Goal: Task Accomplishment & Management: Complete application form

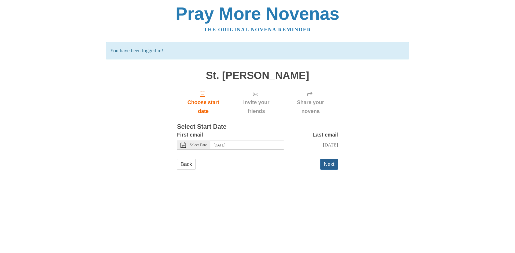
click at [325, 168] on button "Next" at bounding box center [329, 164] width 18 height 11
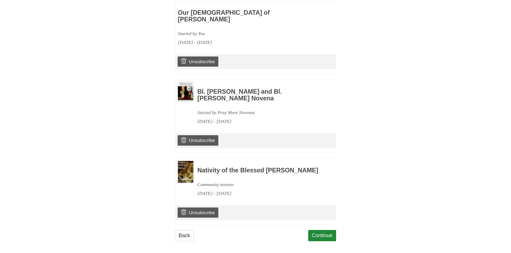
scroll to position [269, 0]
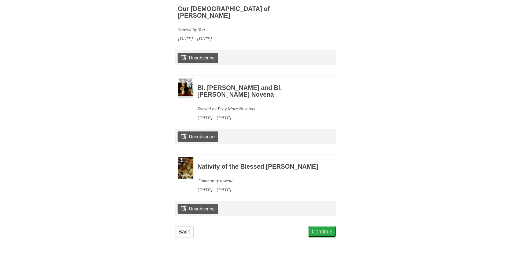
click at [324, 234] on link "Continue" at bounding box center [322, 232] width 28 height 11
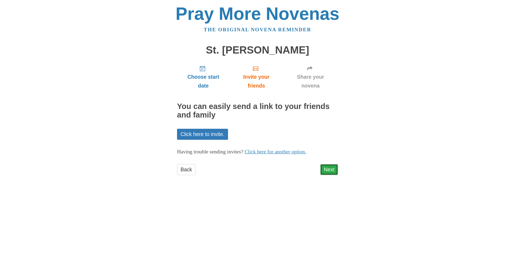
click at [325, 171] on link "Next" at bounding box center [329, 169] width 18 height 11
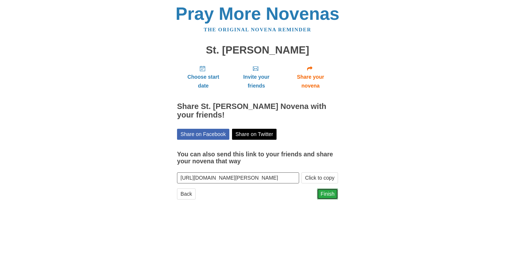
click at [328, 192] on link "Finish" at bounding box center [327, 194] width 21 height 11
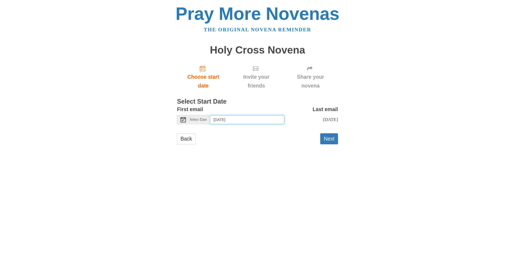
click at [247, 120] on input "[DATE]" at bounding box center [247, 119] width 74 height 9
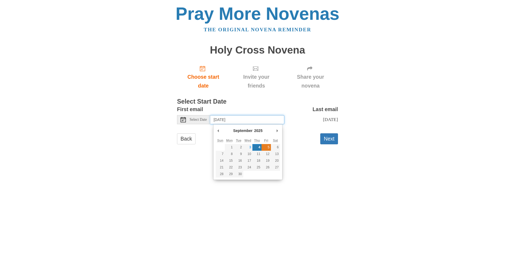
type input "[DATE]"
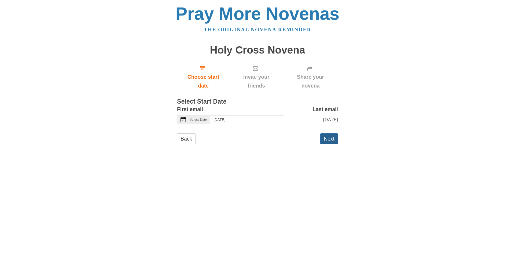
click at [329, 144] on button "Next" at bounding box center [329, 138] width 18 height 11
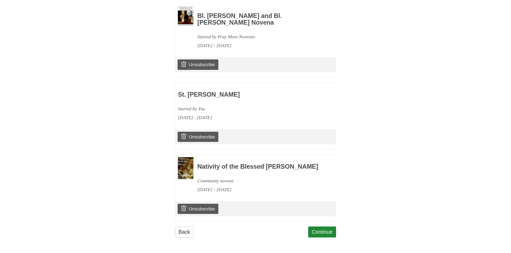
scroll to position [341, 0]
click at [321, 234] on link "Continue" at bounding box center [322, 232] width 28 height 11
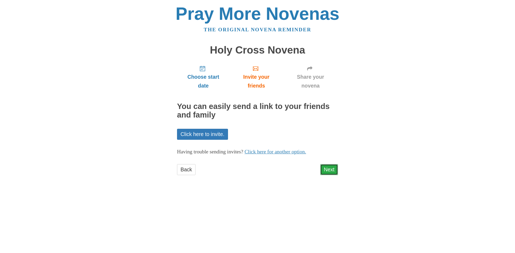
click at [331, 168] on link "Next" at bounding box center [329, 169] width 18 height 11
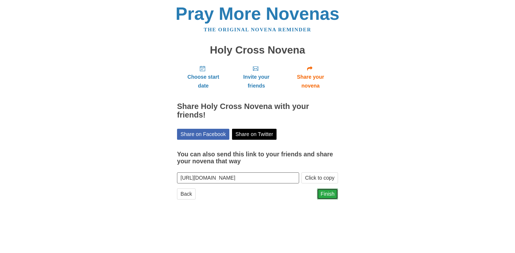
click at [330, 196] on link "Finish" at bounding box center [327, 194] width 21 height 11
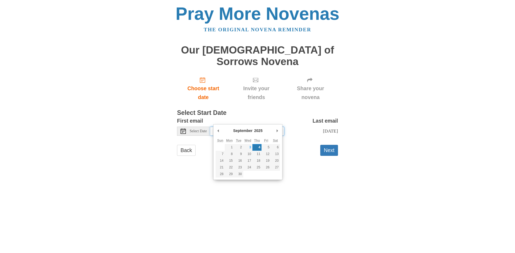
click at [260, 127] on input "Thursday, September 4th" at bounding box center [247, 131] width 74 height 9
type input "Saturday, September 6th"
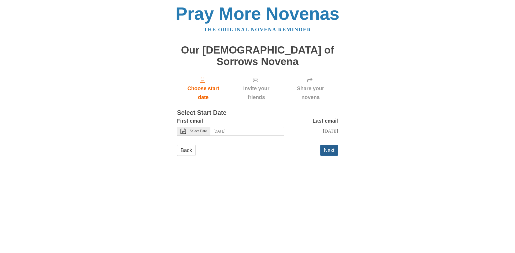
click at [334, 145] on button "Next" at bounding box center [329, 150] width 18 height 11
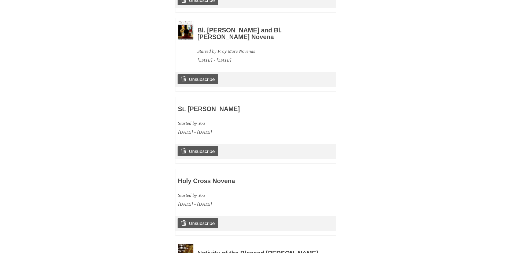
scroll to position [413, 0]
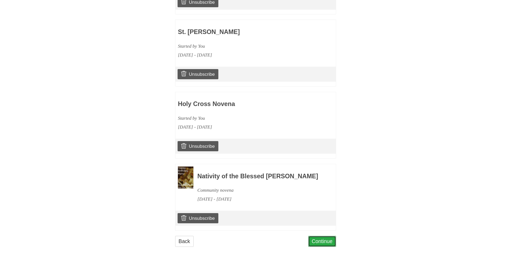
click at [327, 236] on link "Continue" at bounding box center [322, 241] width 28 height 11
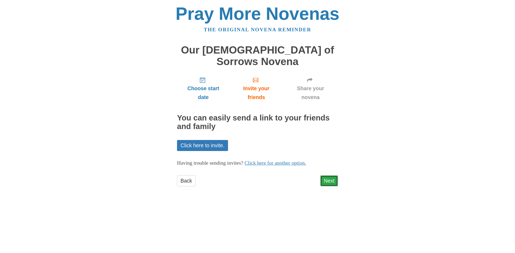
click at [333, 176] on link "Next" at bounding box center [329, 181] width 18 height 11
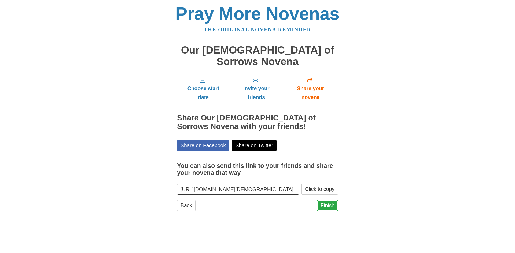
click at [332, 200] on link "Finish" at bounding box center [327, 205] width 21 height 11
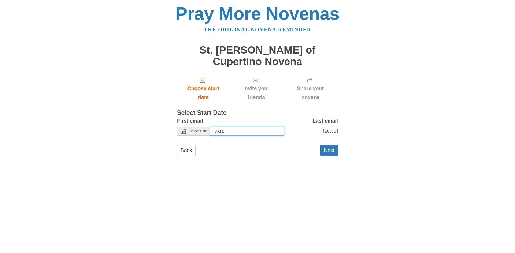
click at [269, 127] on input "Thursday, September 4th" at bounding box center [247, 131] width 74 height 9
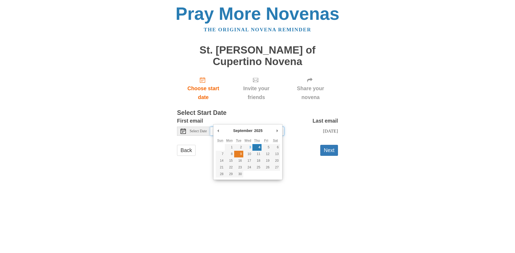
type input "Tuesday, September 9th"
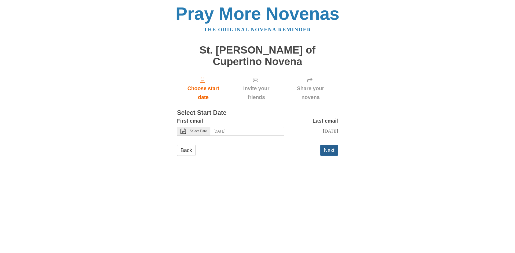
click at [332, 145] on button "Next" at bounding box center [329, 150] width 18 height 11
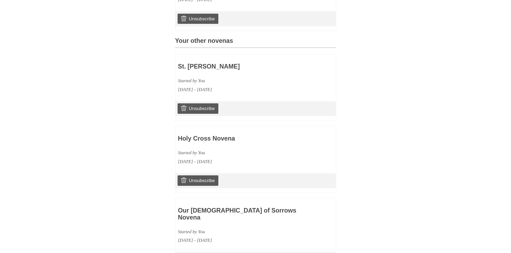
scroll to position [255, 0]
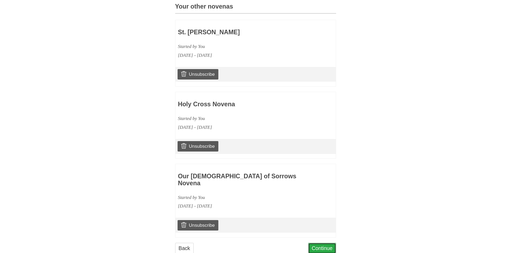
click at [320, 243] on link "Continue" at bounding box center [322, 248] width 28 height 11
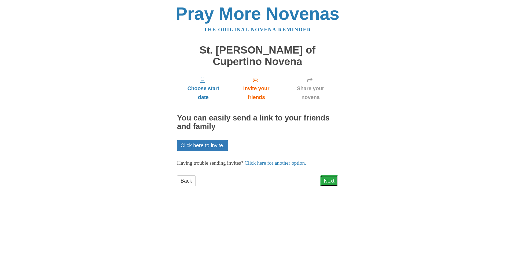
click at [328, 176] on link "Next" at bounding box center [329, 181] width 18 height 11
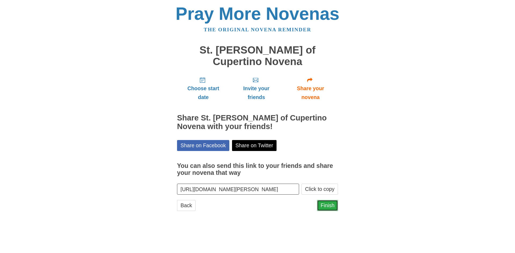
click at [326, 200] on link "Finish" at bounding box center [327, 205] width 21 height 11
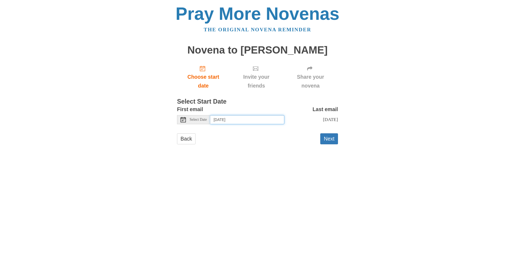
click at [255, 117] on input "Thursday, September 4th" at bounding box center [247, 119] width 74 height 9
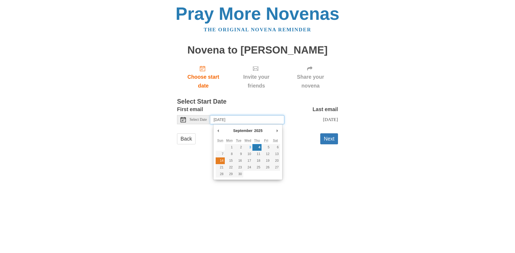
type input "Sunday, September 14th"
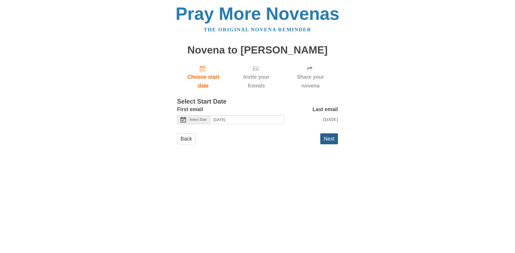
click at [327, 144] on button "Next" at bounding box center [329, 138] width 18 height 11
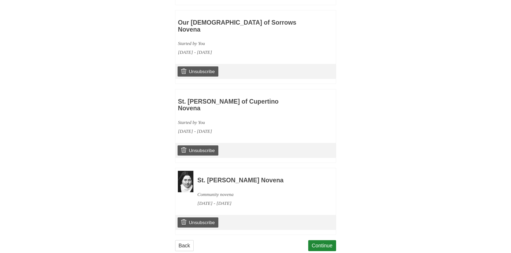
scroll to position [327, 0]
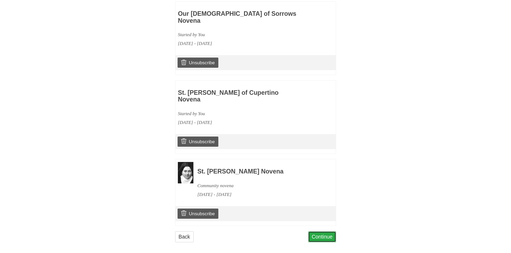
click at [334, 232] on link "Continue" at bounding box center [322, 237] width 28 height 11
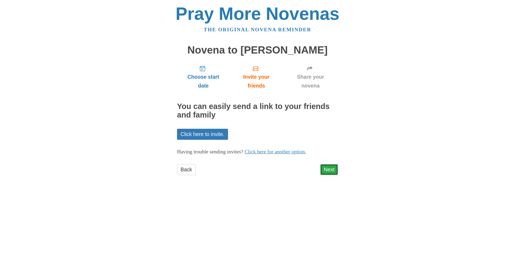
click at [329, 171] on link "Next" at bounding box center [329, 169] width 18 height 11
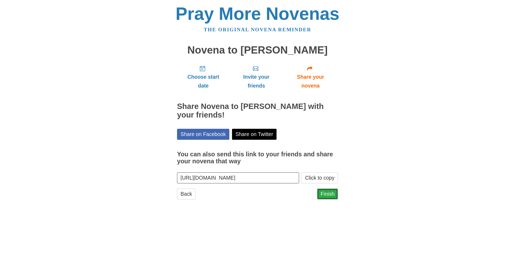
click at [334, 197] on link "Finish" at bounding box center [327, 194] width 21 height 11
